Goal: Task Accomplishment & Management: Manage account settings

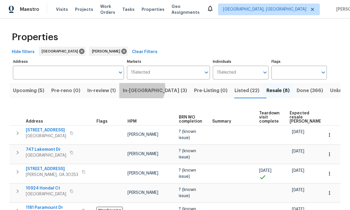
click at [147, 88] on span "In-reno (3)" at bounding box center [155, 91] width 64 height 8
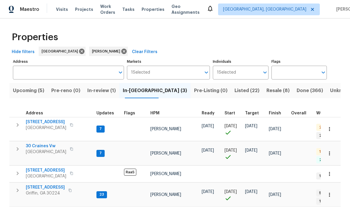
click at [46, 121] on span "[STREET_ADDRESS]" at bounding box center [46, 122] width 40 height 6
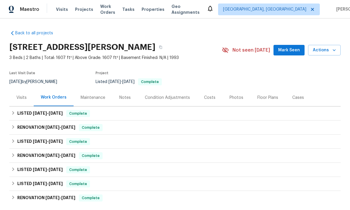
click at [232, 97] on div "Photos" at bounding box center [237, 98] width 14 height 6
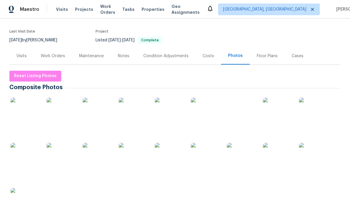
scroll to position [43, 0]
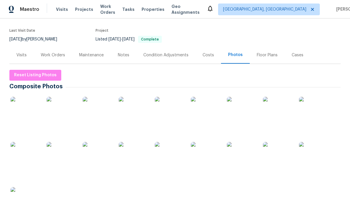
click at [174, 153] on img at bounding box center [169, 156] width 29 height 29
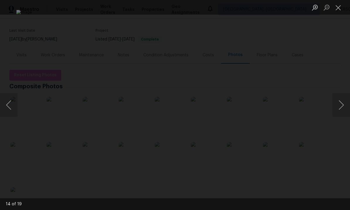
click at [339, 9] on button "Close lightbox" at bounding box center [339, 7] width 12 height 10
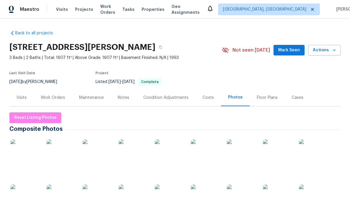
scroll to position [0, 0]
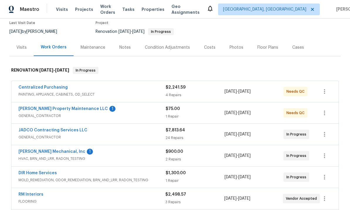
scroll to position [50, 0]
click at [65, 107] on link "[PERSON_NAME] Property Maintenance LLC" at bounding box center [62, 109] width 89 height 4
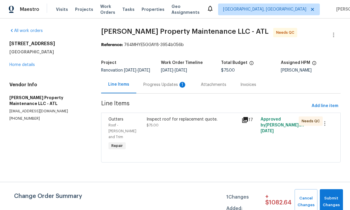
click at [168, 88] on div "Progress Updates 1" at bounding box center [164, 85] width 43 height 6
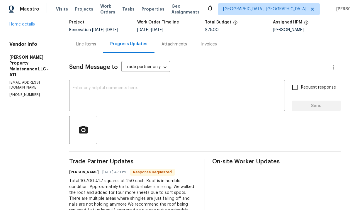
scroll to position [20, 0]
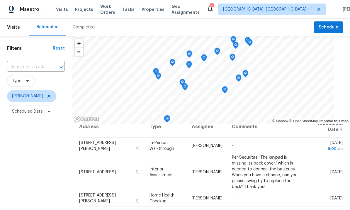
scroll to position [9, 0]
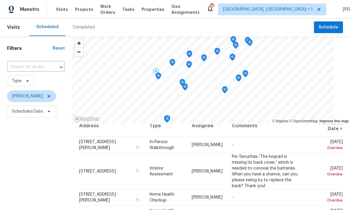
click at [0, 0] on icon at bounding box center [0, 0] width 0 height 0
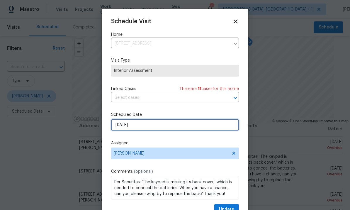
click at [144, 125] on input "8/8/2025" at bounding box center [175, 125] width 128 height 12
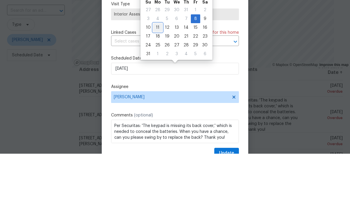
click at [159, 80] on div "11" at bounding box center [157, 84] width 9 height 8
type input "8/11/2025"
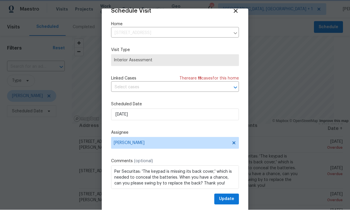
scroll to position [11, 0]
click at [229, 197] on span "Update" at bounding box center [226, 199] width 15 height 7
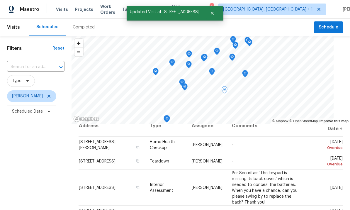
click at [0, 0] on icon at bounding box center [0, 0] width 0 height 0
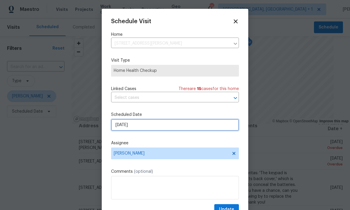
click at [142, 126] on input "8/10/2025" at bounding box center [175, 125] width 128 height 12
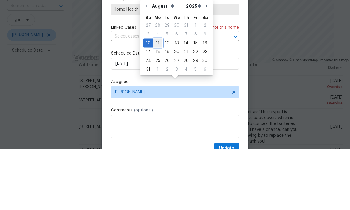
click at [158, 100] on div "11" at bounding box center [157, 104] width 9 height 8
type input "8/11/2025"
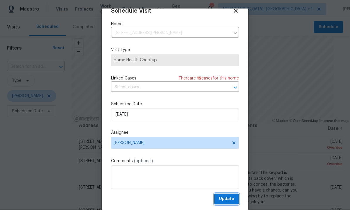
click at [231, 197] on span "Update" at bounding box center [226, 199] width 15 height 7
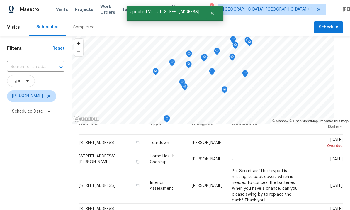
scroll to position [2, 0]
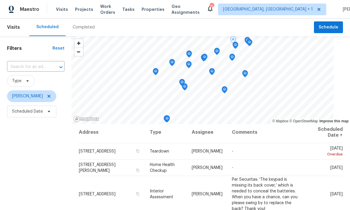
click at [0, 0] on icon at bounding box center [0, 0] width 0 height 0
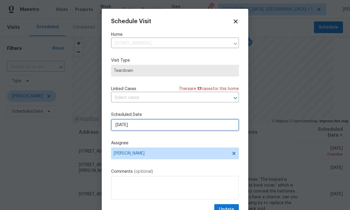
click at [142, 123] on input "8/10/2025" at bounding box center [175, 125] width 128 height 12
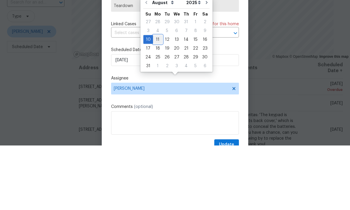
click at [159, 100] on div "11" at bounding box center [157, 104] width 9 height 8
type input "8/11/2025"
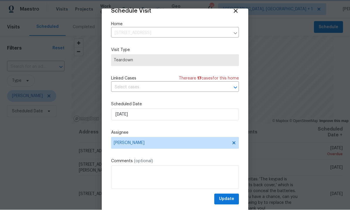
scroll to position [11, 0]
click at [232, 197] on span "Update" at bounding box center [226, 199] width 15 height 7
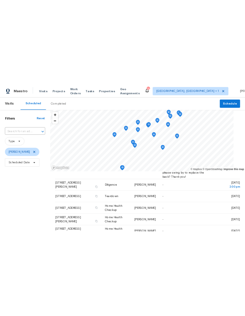
scroll to position [0, 0]
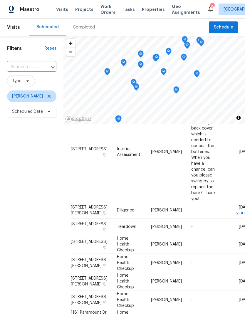
click at [53, 210] on div "Filters Reset ​ Type Wesley Brooks Scheduled Date" at bounding box center [31, 206] width 63 height 341
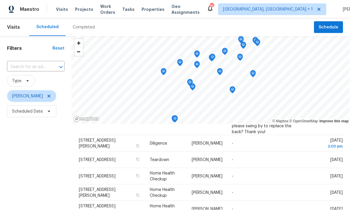
scroll to position [20, 0]
